Goal: Use online tool/utility: Utilize a website feature to perform a specific function

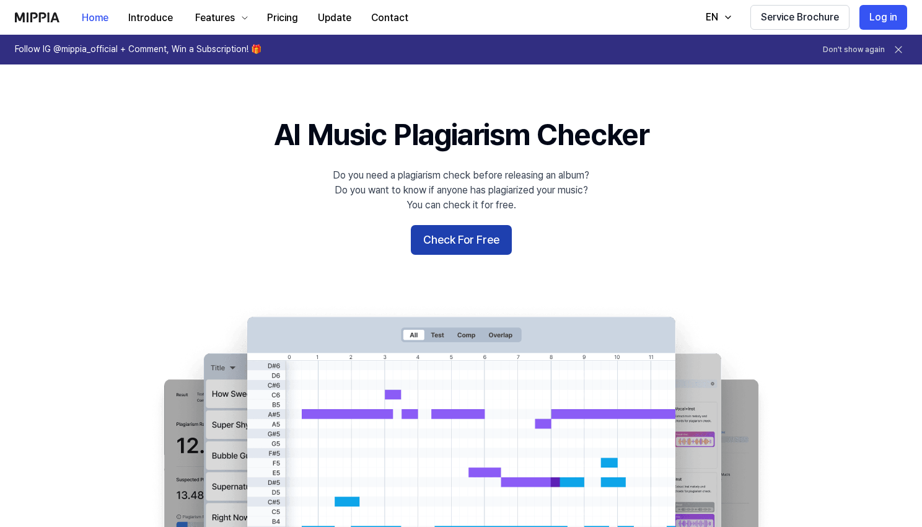
click at [463, 242] on button "Check For Free" at bounding box center [461, 240] width 101 height 30
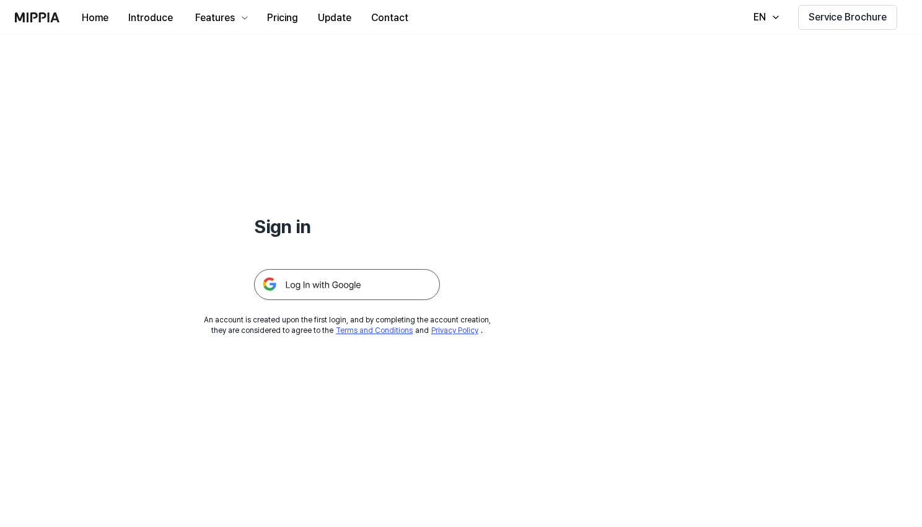
click at [341, 281] on img at bounding box center [347, 284] width 186 height 31
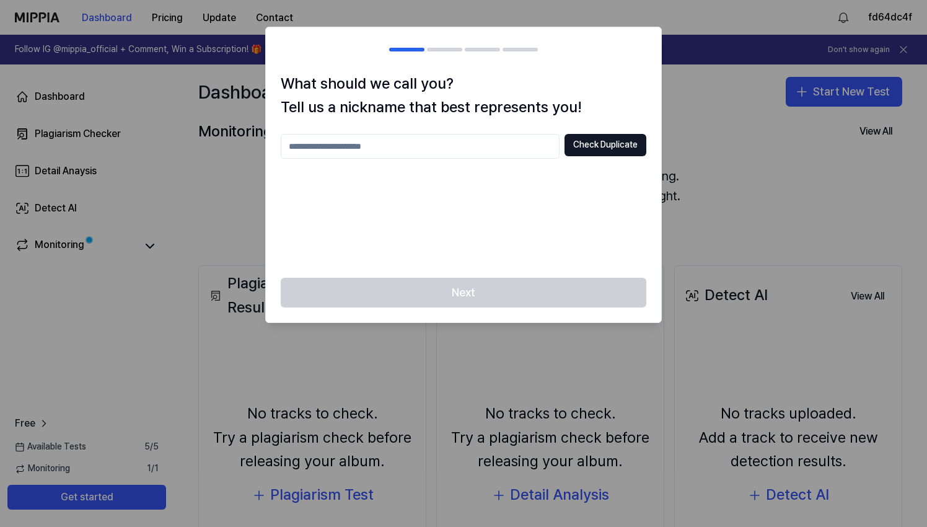
click at [421, 148] on input "text" at bounding box center [420, 146] width 279 height 25
type input "*******"
click at [605, 147] on button "Check Duplicate" at bounding box center [605, 145] width 82 height 22
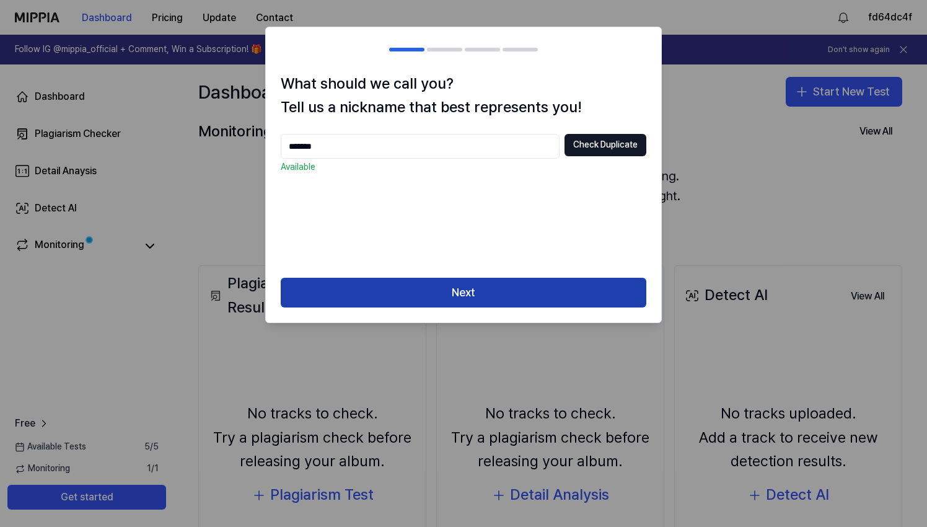
click at [467, 288] on button "Next" at bounding box center [464, 293] width 366 height 30
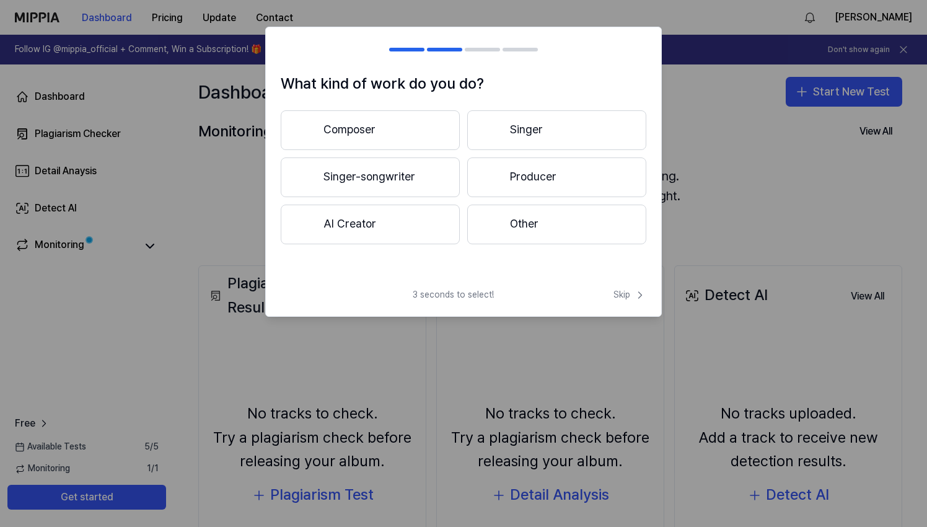
click at [374, 131] on button "Composer" at bounding box center [370, 130] width 179 height 40
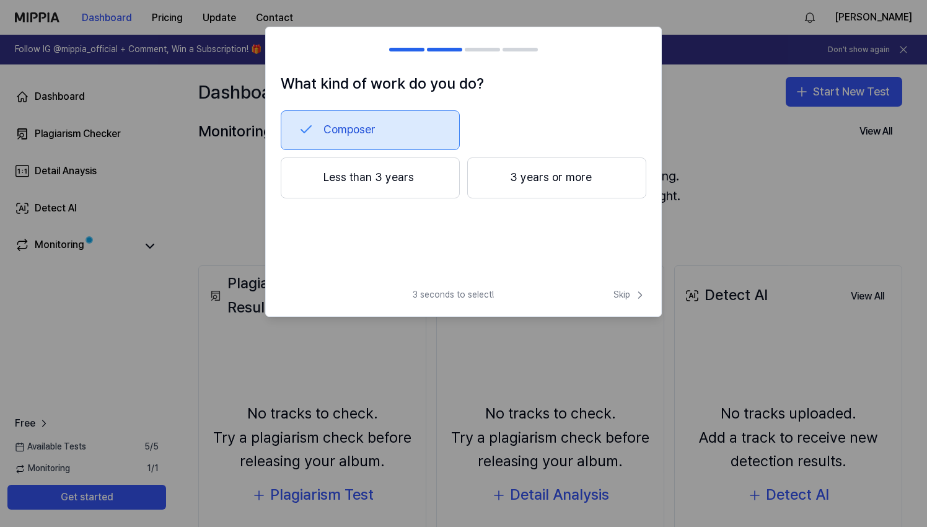
click at [558, 181] on button "3 years or more" at bounding box center [556, 177] width 179 height 41
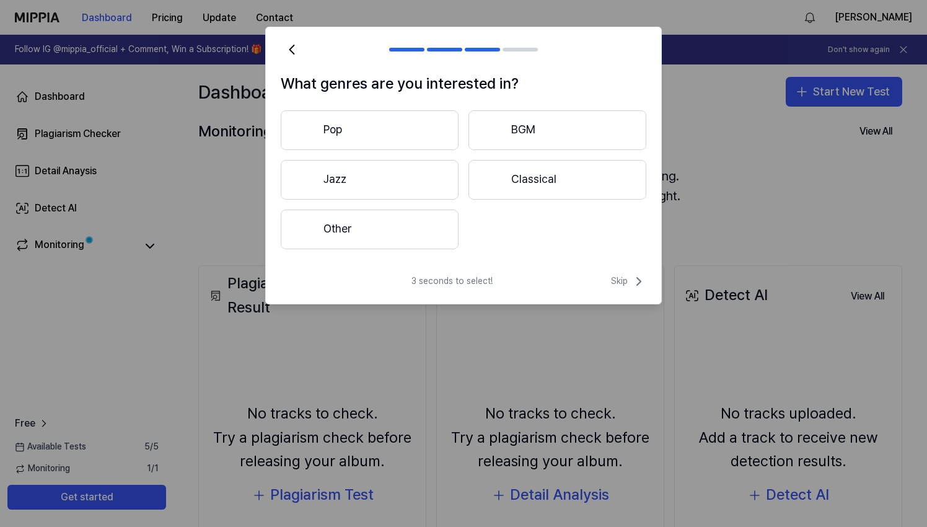
click at [541, 183] on button "Classical" at bounding box center [557, 180] width 178 height 40
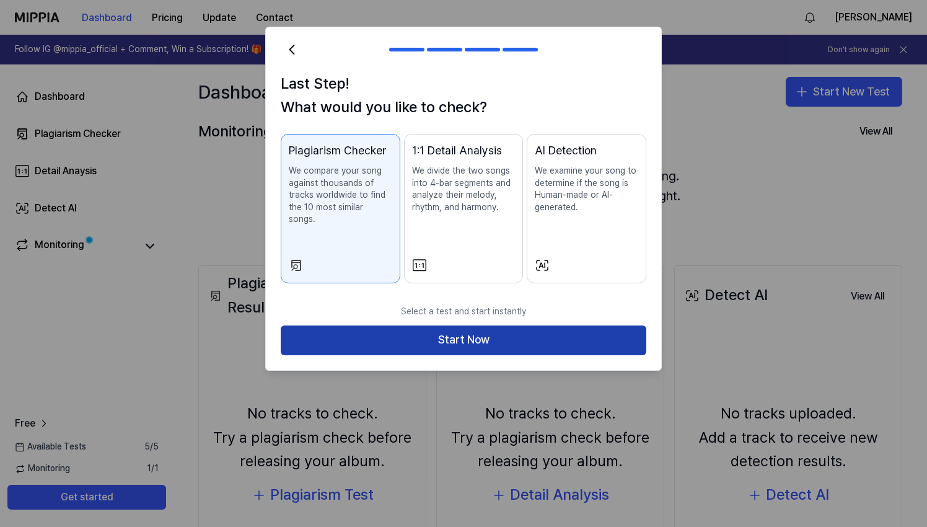
click at [472, 325] on button "Start Now" at bounding box center [464, 340] width 366 height 30
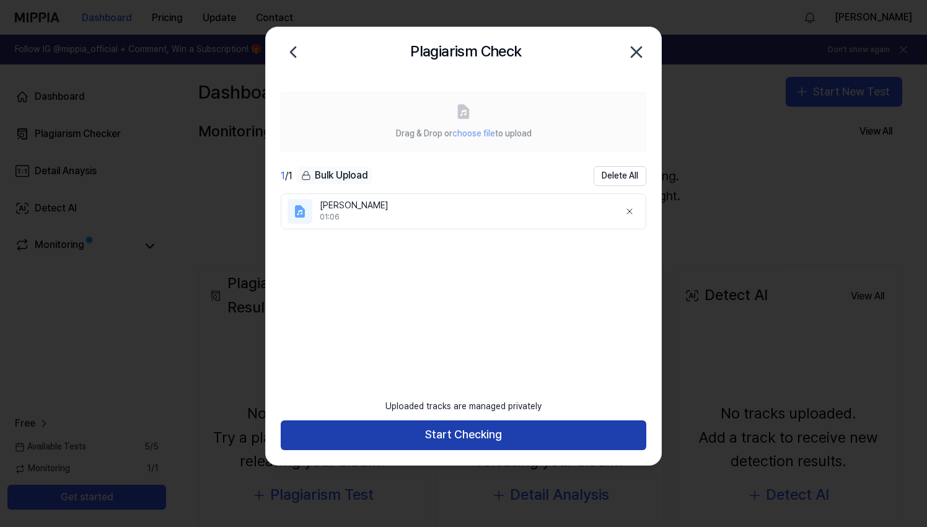
click at [461, 437] on button "Start Checking" at bounding box center [464, 435] width 366 height 30
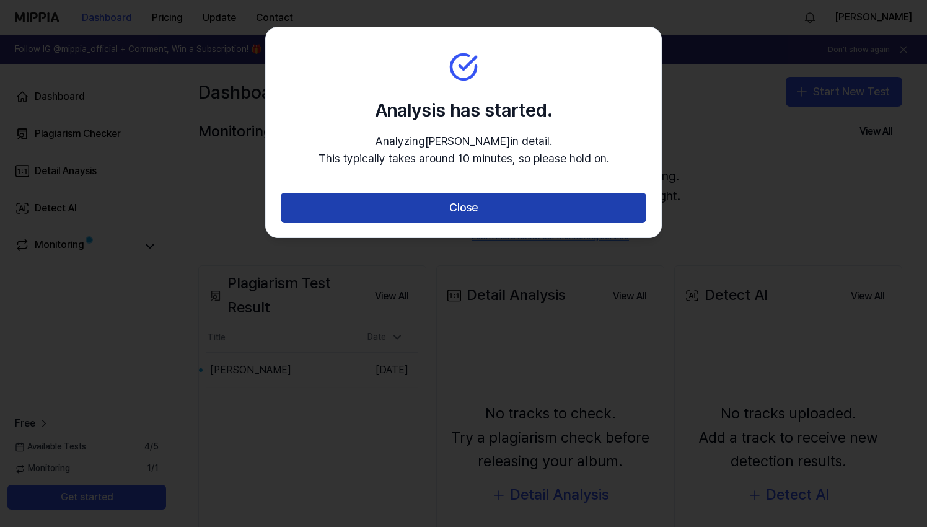
click at [535, 205] on button "Close" at bounding box center [464, 208] width 366 height 30
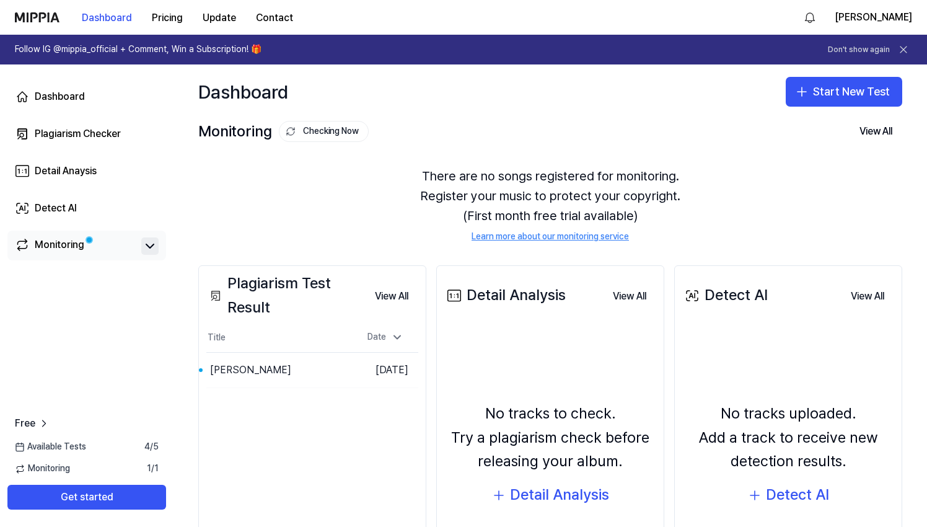
click at [152, 246] on icon at bounding box center [149, 246] width 7 height 4
click at [153, 246] on icon at bounding box center [150, 246] width 15 height 15
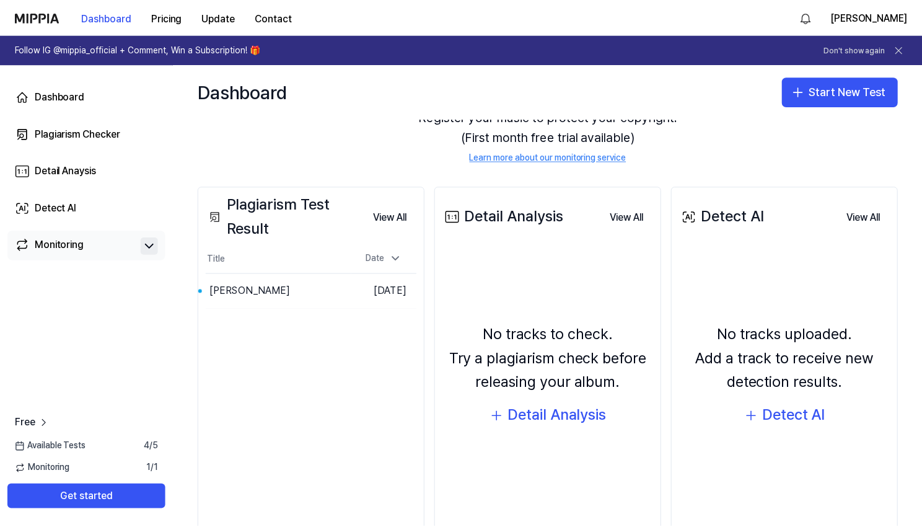
scroll to position [83, 0]
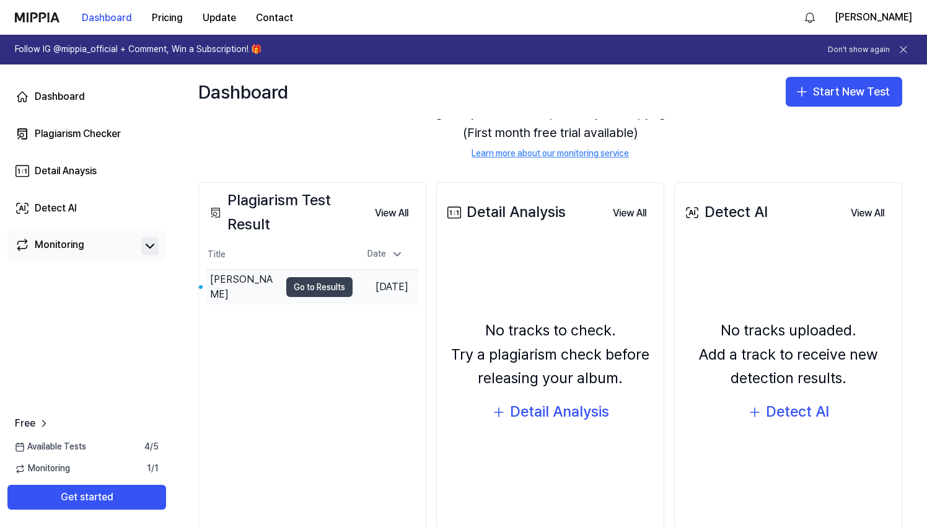
click at [307, 286] on button "Go to Results" at bounding box center [319, 287] width 66 height 20
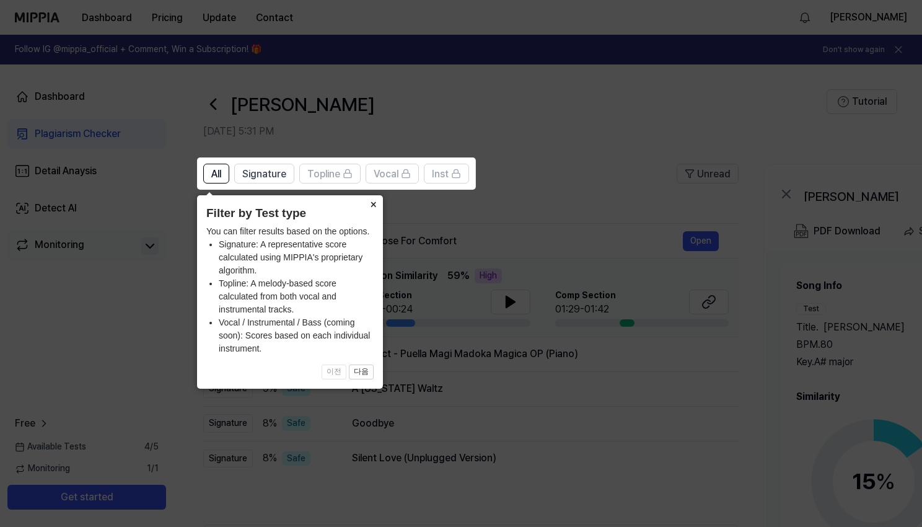
click at [375, 203] on button "×" at bounding box center [373, 203] width 20 height 17
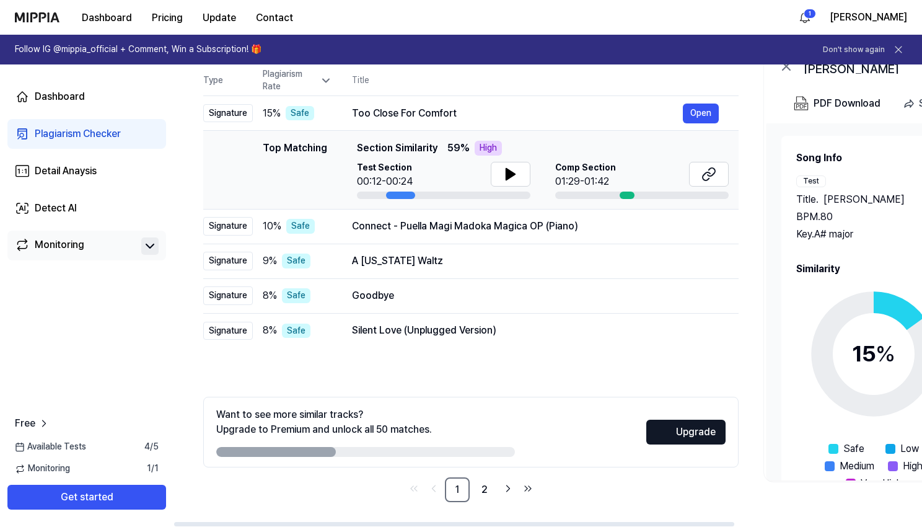
scroll to position [128, 0]
click at [485, 485] on link "2" at bounding box center [484, 489] width 25 height 25
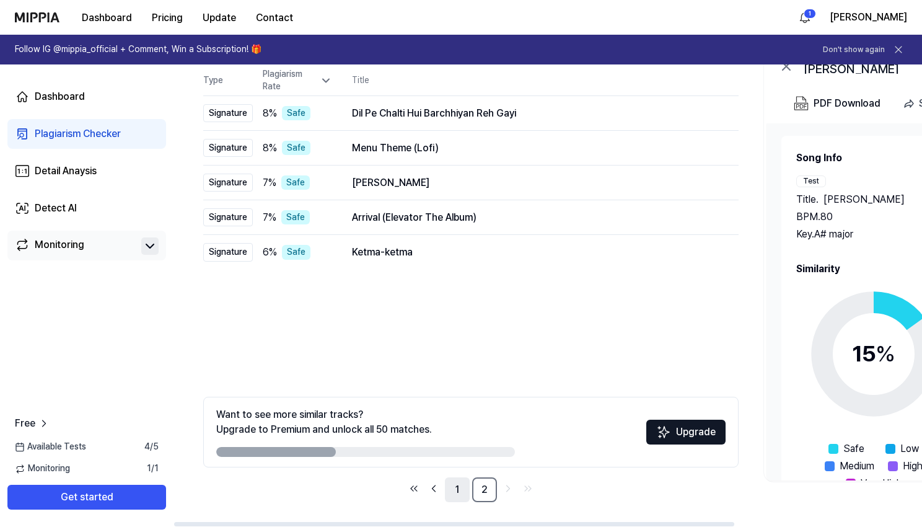
click at [454, 483] on link "1" at bounding box center [457, 489] width 25 height 25
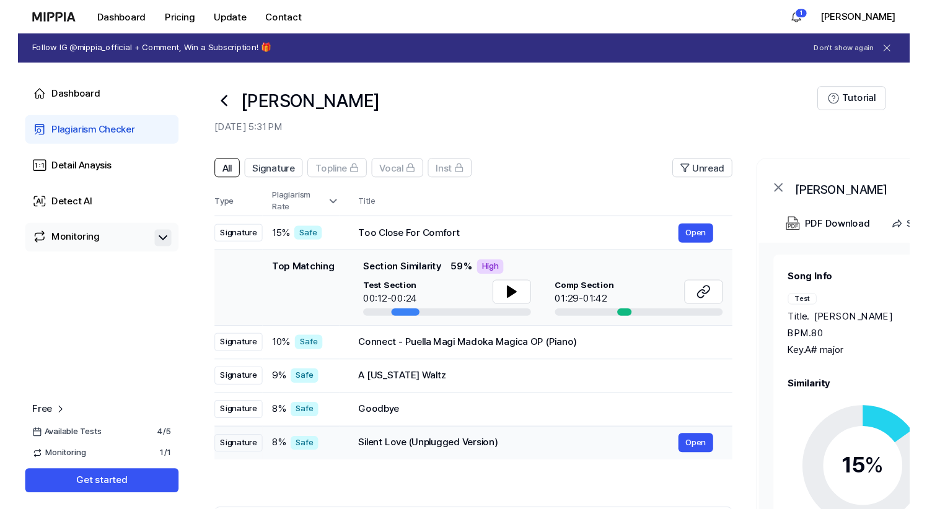
scroll to position [0, 0]
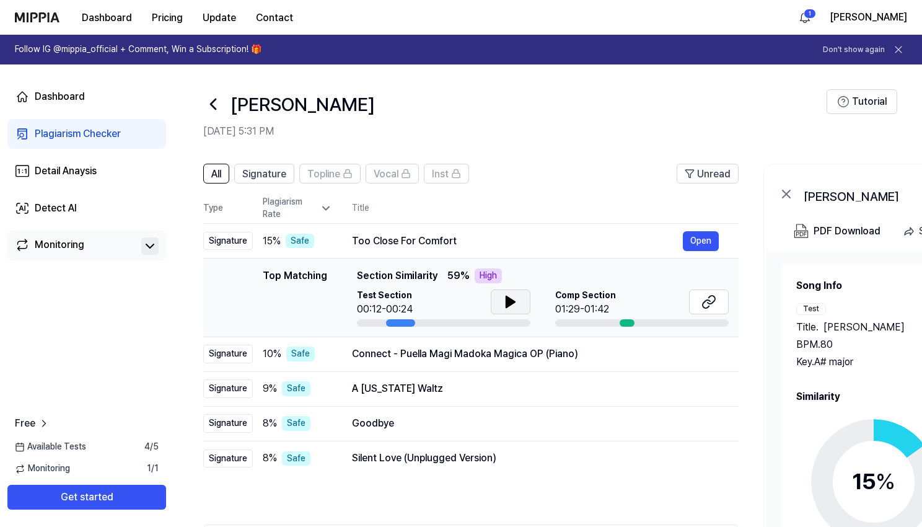
click at [504, 301] on icon at bounding box center [510, 301] width 15 height 15
click at [510, 299] on icon at bounding box center [510, 301] width 15 height 15
click at [703, 242] on button "Open" at bounding box center [701, 241] width 36 height 20
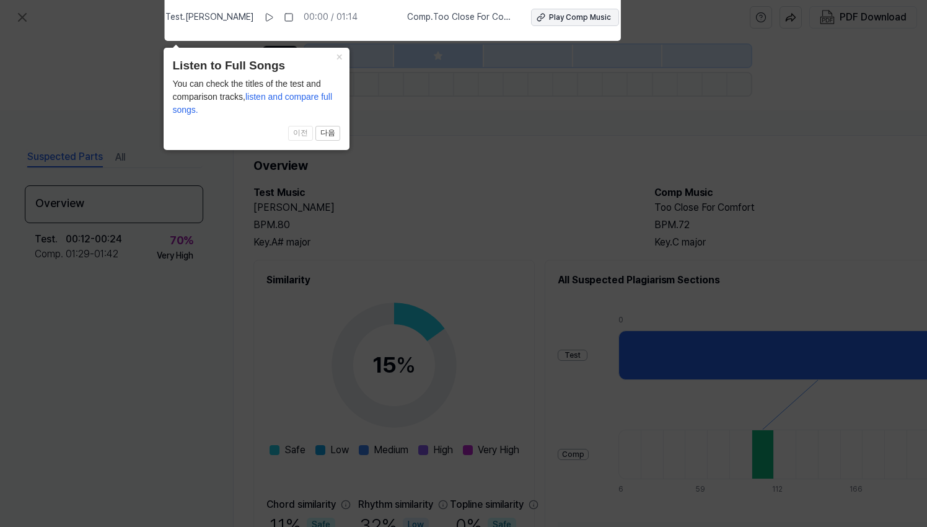
click at [566, 17] on div "Play Comp Music" at bounding box center [580, 17] width 62 height 11
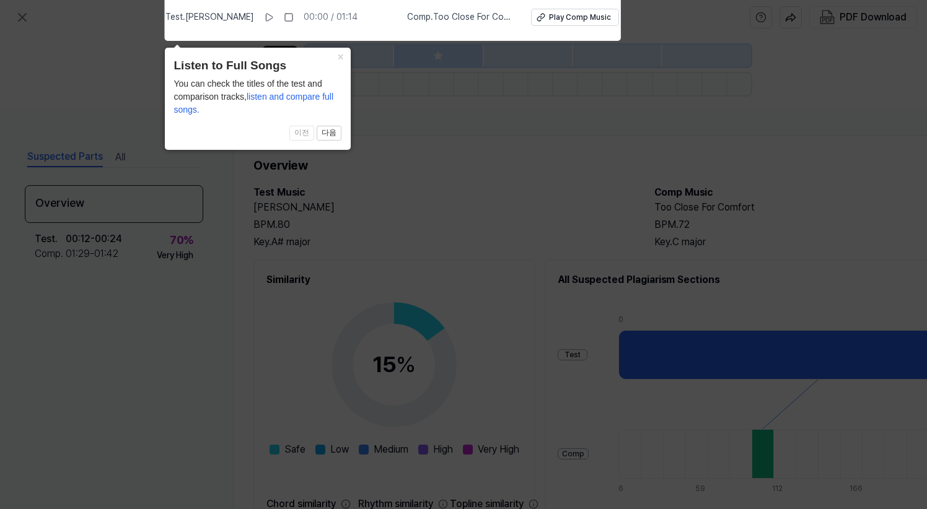
click at [155, 37] on icon at bounding box center [463, 252] width 927 height 516
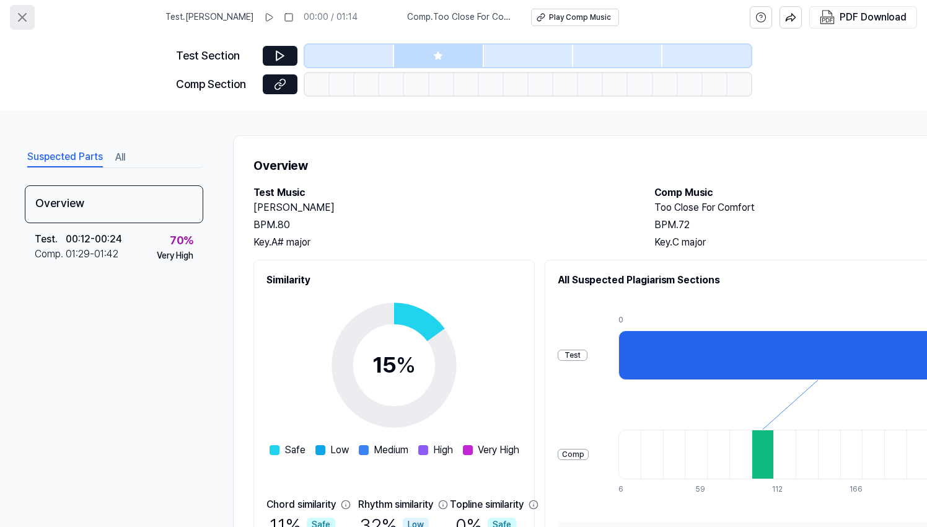
click at [23, 14] on icon at bounding box center [22, 17] width 15 height 15
